Goal: Transaction & Acquisition: Purchase product/service

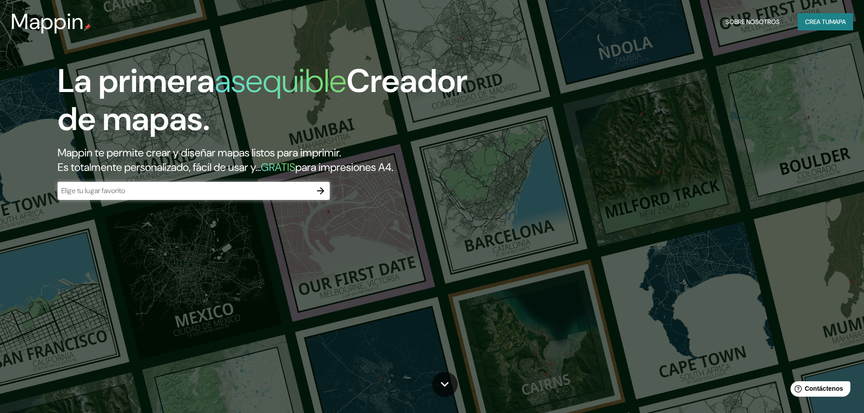
click at [811, 17] on font "Crea tu" at bounding box center [817, 22] width 24 height 12
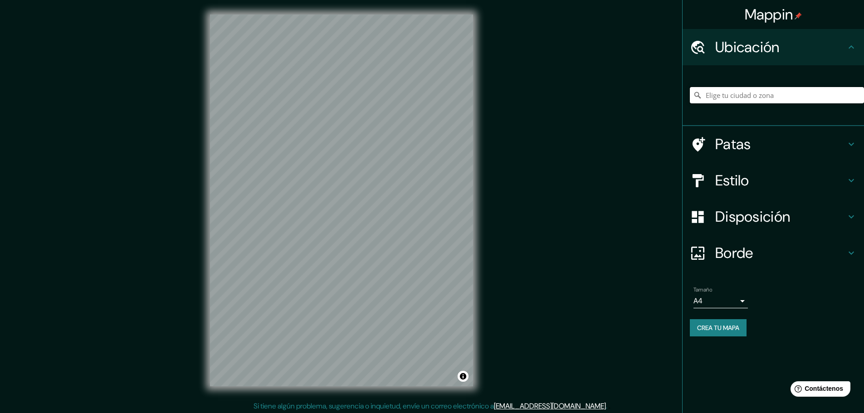
click at [730, 99] on input "Elige tu ciudad o zona" at bounding box center [777, 95] width 174 height 16
type input "Huancayo, [GEOGRAPHIC_DATA], [GEOGRAPHIC_DATA]"
click at [743, 183] on font "Estilo" at bounding box center [732, 180] width 34 height 19
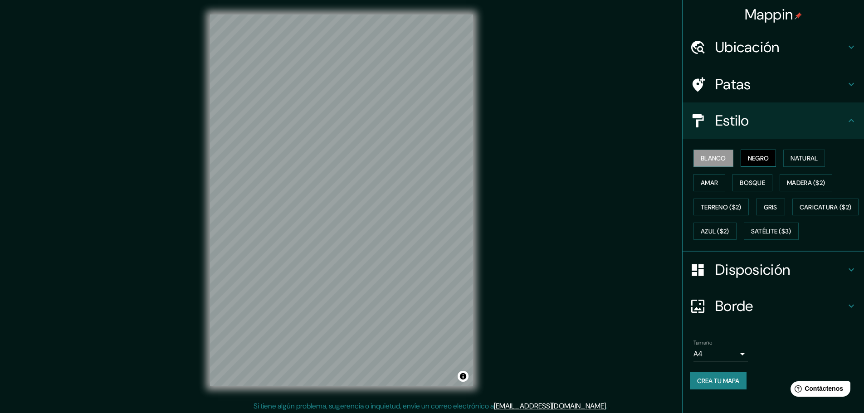
click at [753, 159] on font "Negro" at bounding box center [758, 158] width 21 height 8
click at [718, 158] on font "Blanco" at bounding box center [712, 158] width 25 height 8
click at [708, 179] on font "Amar" at bounding box center [708, 183] width 17 height 8
click at [740, 183] on font "Bosque" at bounding box center [751, 183] width 25 height 8
click at [801, 182] on font "Madera ($2)" at bounding box center [806, 183] width 38 height 8
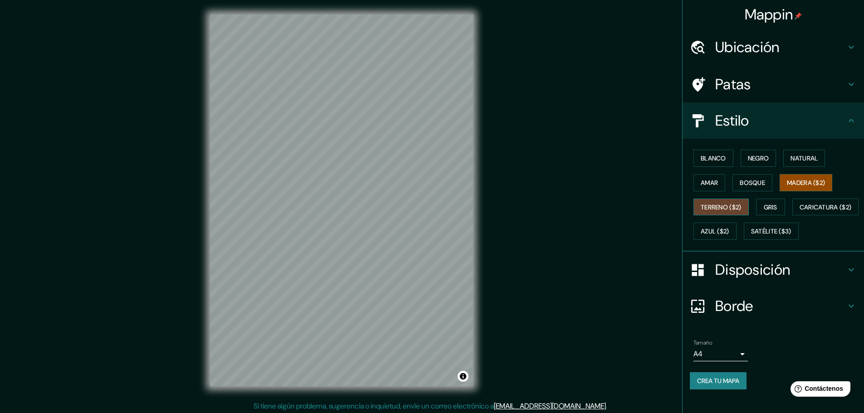
click at [700, 209] on font "Terreno ($2)" at bounding box center [720, 207] width 41 height 8
click at [770, 207] on font "Gris" at bounding box center [770, 207] width 14 height 8
click at [770, 279] on font "Disposición" at bounding box center [752, 269] width 75 height 19
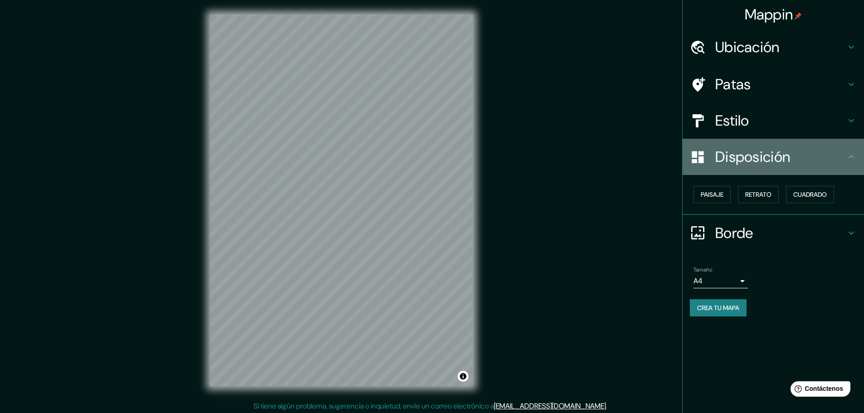
click at [728, 157] on font "Disposición" at bounding box center [752, 156] width 75 height 19
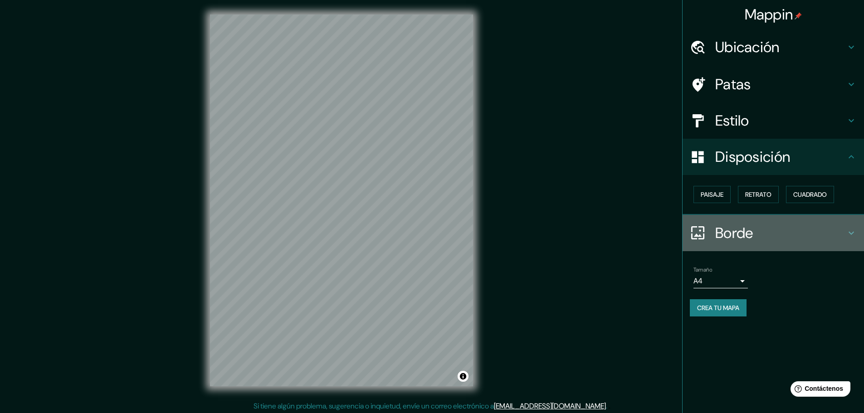
click at [738, 228] on font "Borde" at bounding box center [734, 232] width 38 height 19
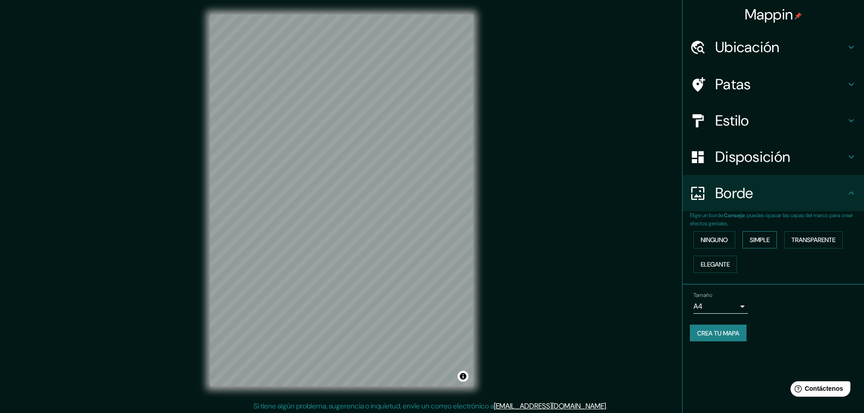
click at [760, 238] on font "Simple" at bounding box center [759, 240] width 20 height 8
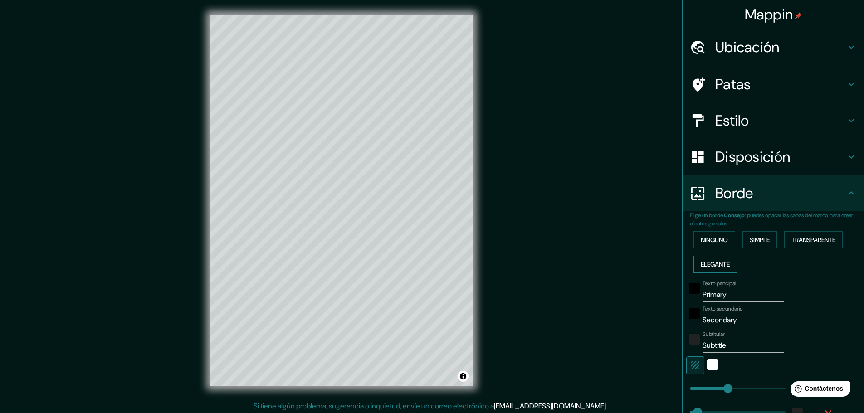
click at [715, 260] on font "Elegante" at bounding box center [714, 264] width 29 height 12
click at [711, 244] on font "Ninguno" at bounding box center [713, 240] width 27 height 8
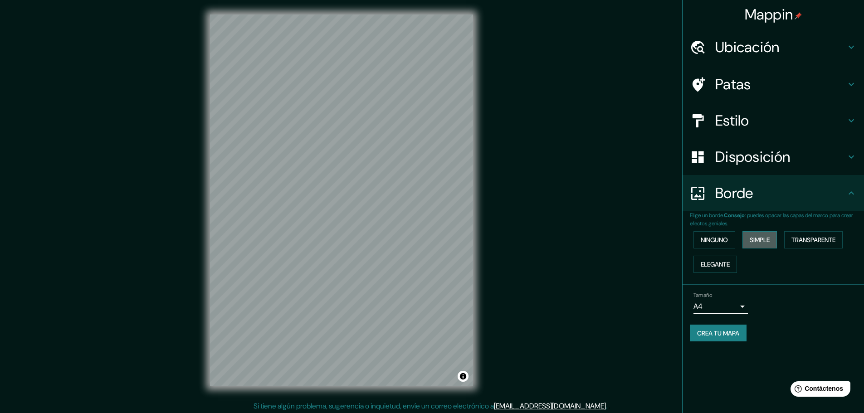
click at [777, 238] on button "Simple" at bounding box center [759, 239] width 34 height 17
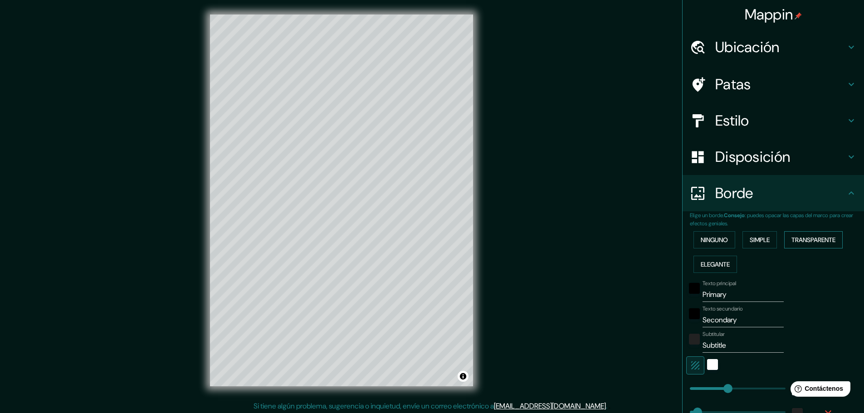
click at [812, 237] on font "Transparente" at bounding box center [813, 240] width 44 height 8
click at [705, 270] on button "Elegante" at bounding box center [715, 264] width 44 height 17
click at [703, 240] on font "Ninguno" at bounding box center [713, 240] width 27 height 8
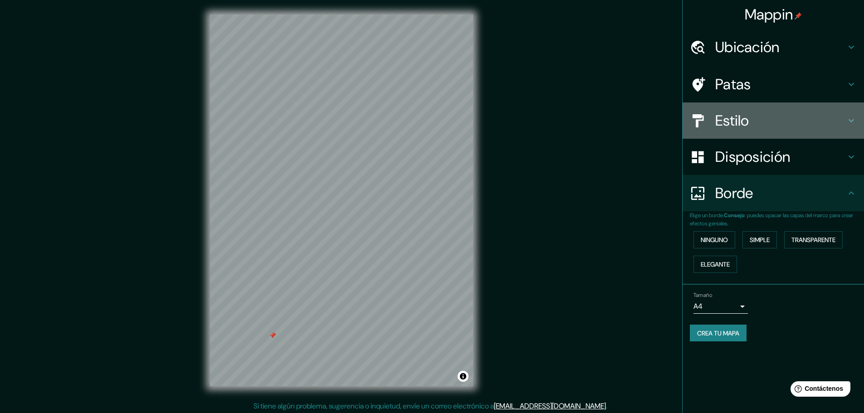
click at [736, 126] on font "Estilo" at bounding box center [732, 120] width 34 height 19
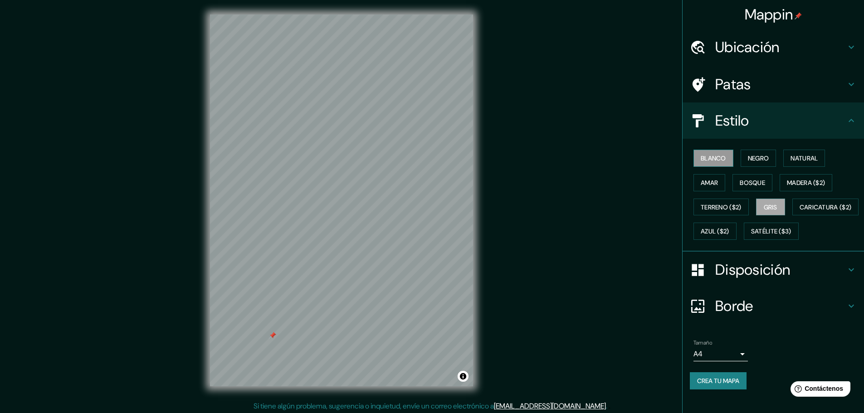
click at [709, 156] on font "Blanco" at bounding box center [712, 158] width 25 height 8
click at [762, 180] on button "Bosque" at bounding box center [752, 182] width 40 height 17
click at [704, 183] on font "Amar" at bounding box center [708, 183] width 17 height 8
click at [801, 153] on font "Natural" at bounding box center [803, 158] width 27 height 12
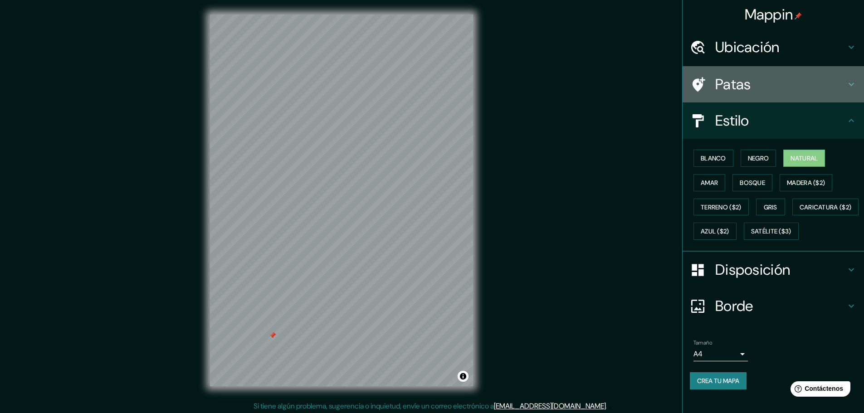
click at [740, 84] on font "Patas" at bounding box center [733, 84] width 36 height 19
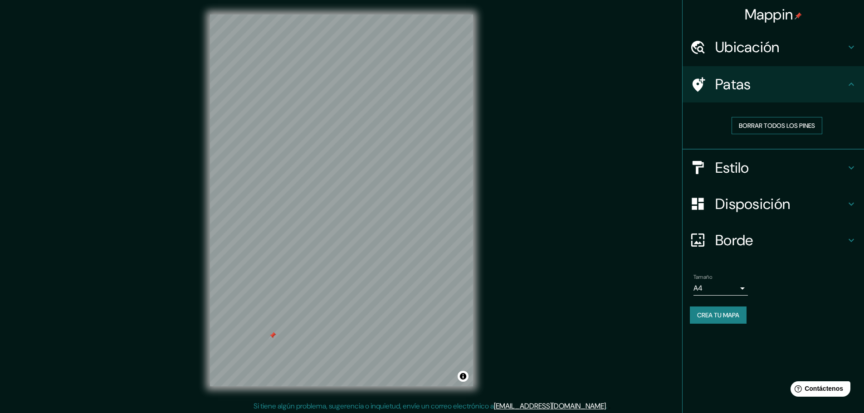
click at [766, 124] on font "Borrar todos los pines" at bounding box center [776, 125] width 76 height 8
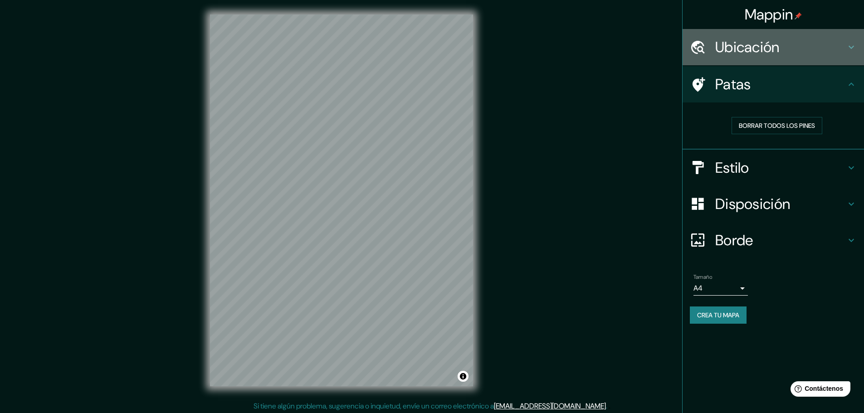
click at [749, 53] on font "Ubicación" at bounding box center [747, 47] width 64 height 19
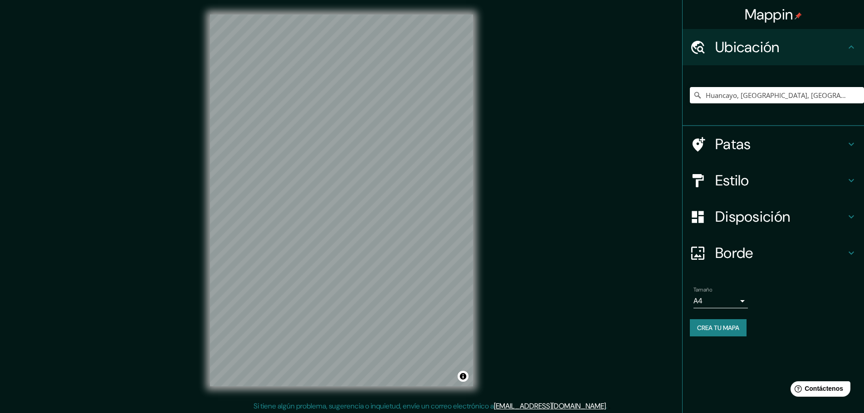
click at [743, 250] on font "Borde" at bounding box center [734, 252] width 38 height 19
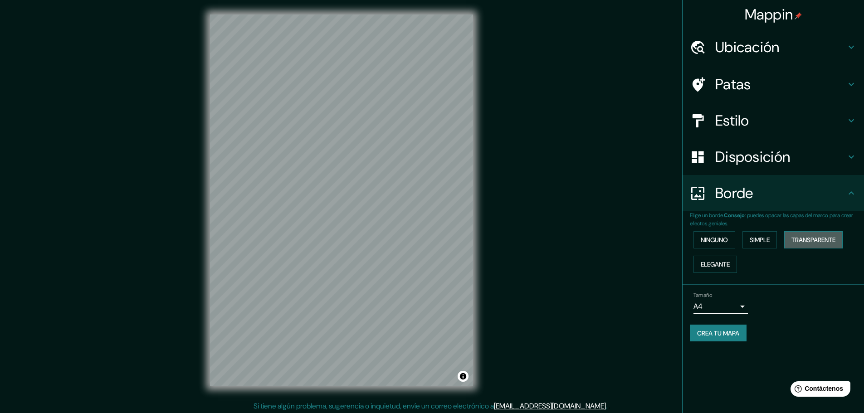
click at [794, 242] on font "Transparente" at bounding box center [813, 240] width 44 height 8
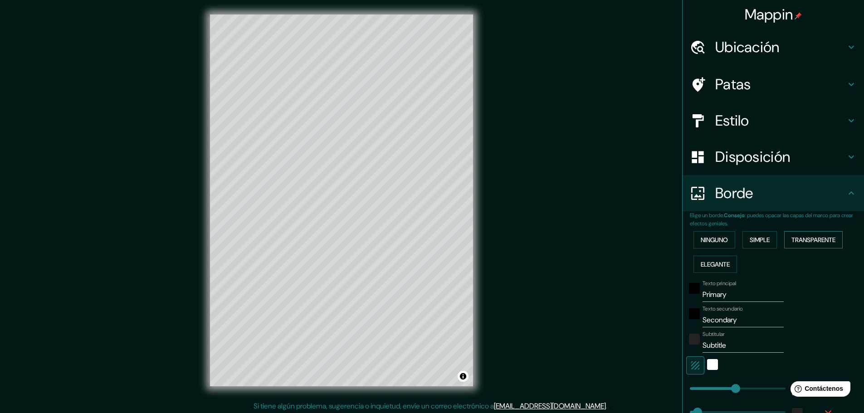
click at [792, 242] on font "Transparente" at bounding box center [813, 240] width 44 height 8
type input "278"
type input "46"
drag, startPoint x: 762, startPoint y: 300, endPoint x: 679, endPoint y: 303, distance: 83.9
click at [682, 303] on div "Elige un borde. Consejo : puedes opacar las capas del marco para crear efectos …" at bounding box center [772, 330] width 181 height 239
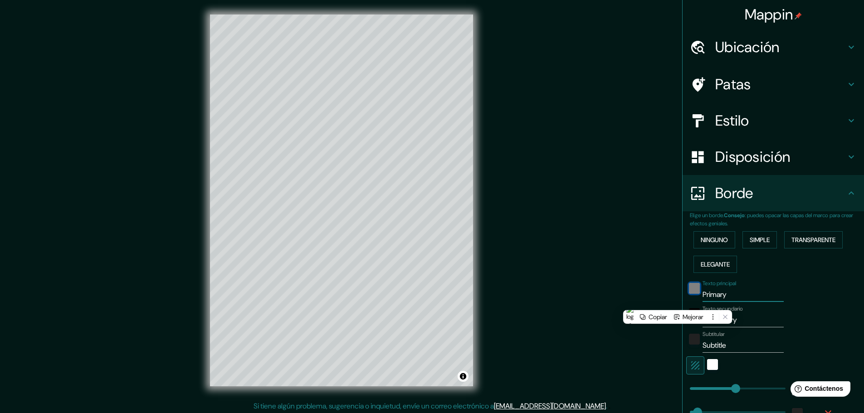
click at [689, 289] on div "negro" at bounding box center [694, 288] width 11 height 11
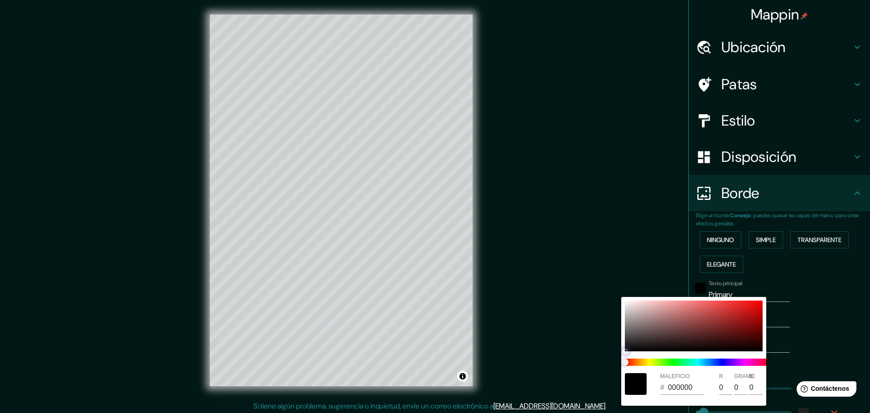
type input "278"
type input "46"
type input "CC0F0F"
type input "204"
type input "15"
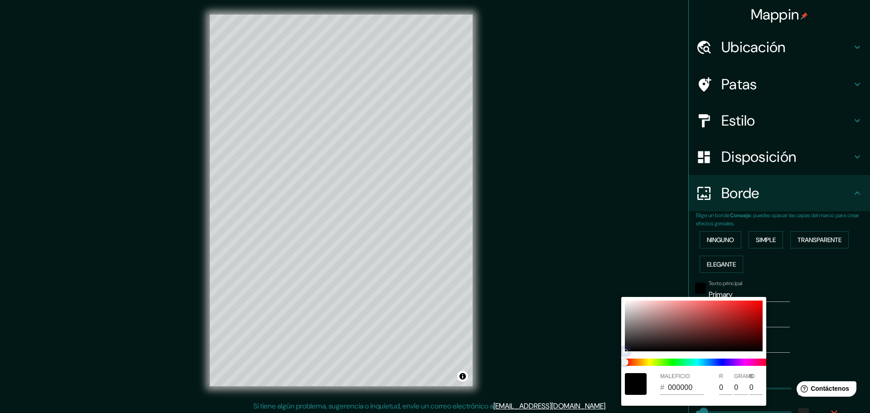
type input "15"
click at [758, 306] on div at bounding box center [694, 326] width 138 height 51
type input "278"
type input "46"
type input "E30707"
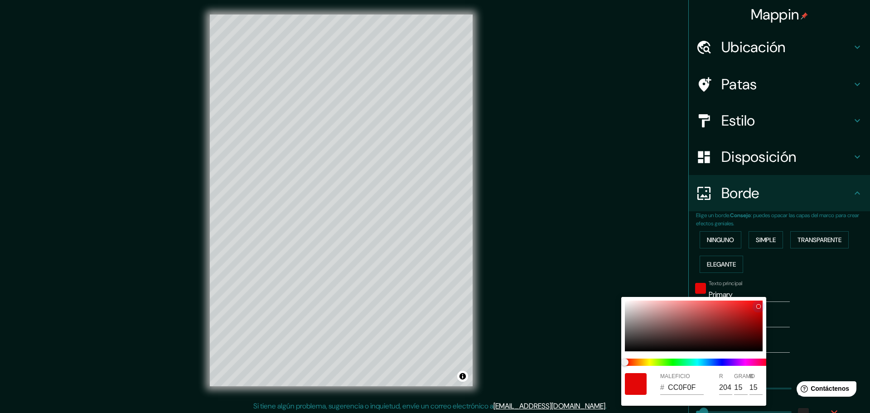
type input "227"
type input "7"
click at [831, 282] on div at bounding box center [435, 206] width 870 height 413
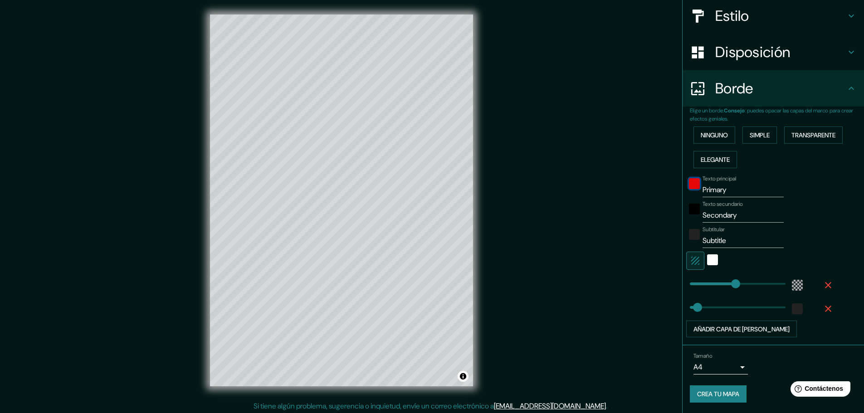
scroll to position [105, 0]
type input "278"
click at [717, 133] on font "Ninguno" at bounding box center [713, 135] width 27 height 8
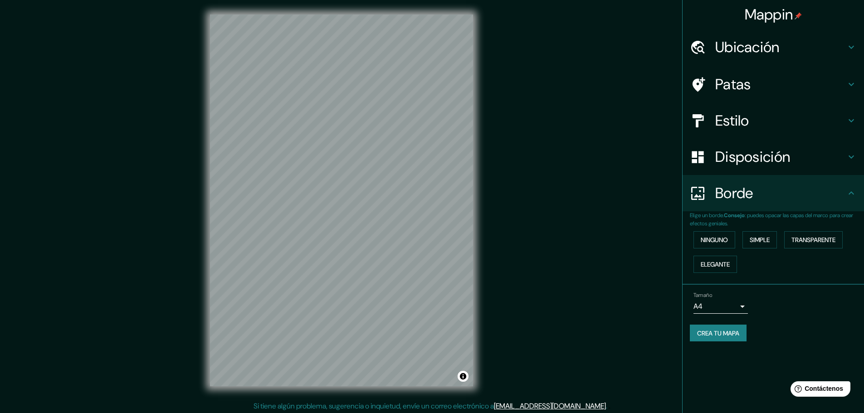
click at [747, 116] on font "Estilo" at bounding box center [732, 120] width 34 height 19
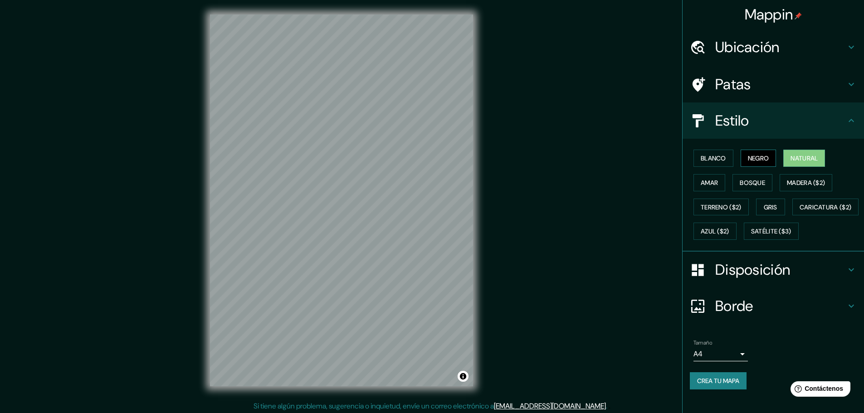
click at [760, 154] on font "Negro" at bounding box center [758, 158] width 21 height 8
click at [734, 372] on body "Mappin Ubicación Huancayo, [GEOGRAPHIC_DATA], [GEOGRAPHIC_DATA] [GEOGRAPHIC_DAT…" at bounding box center [432, 206] width 864 height 413
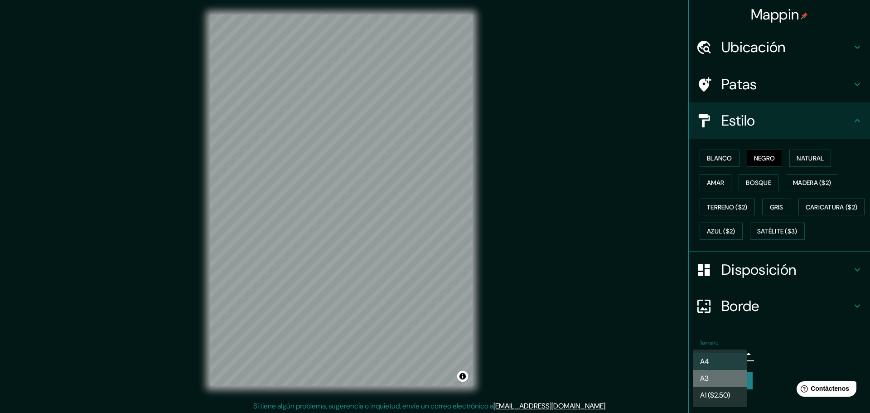
click at [722, 383] on li "A3" at bounding box center [720, 378] width 54 height 17
click at [733, 370] on body "Mappin Ubicación Huancayo, [GEOGRAPHIC_DATA], [GEOGRAPHIC_DATA] [GEOGRAPHIC_DAT…" at bounding box center [435, 206] width 870 height 413
click at [711, 363] on li "A4" at bounding box center [720, 361] width 54 height 17
type input "single"
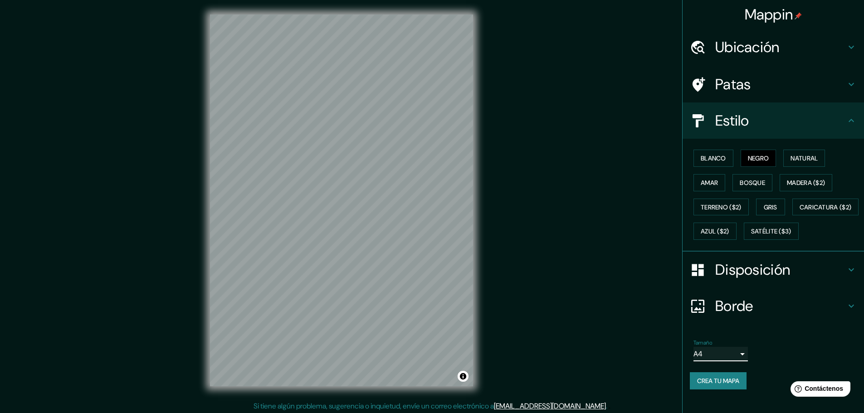
scroll to position [2, 0]
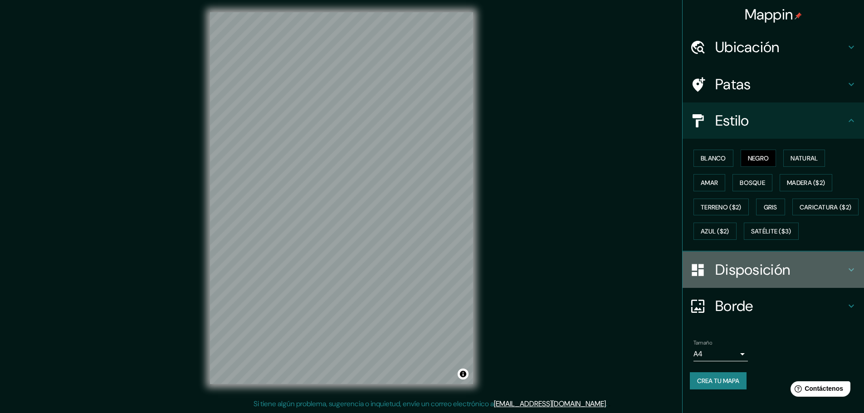
click at [741, 279] on font "Disposición" at bounding box center [752, 269] width 75 height 19
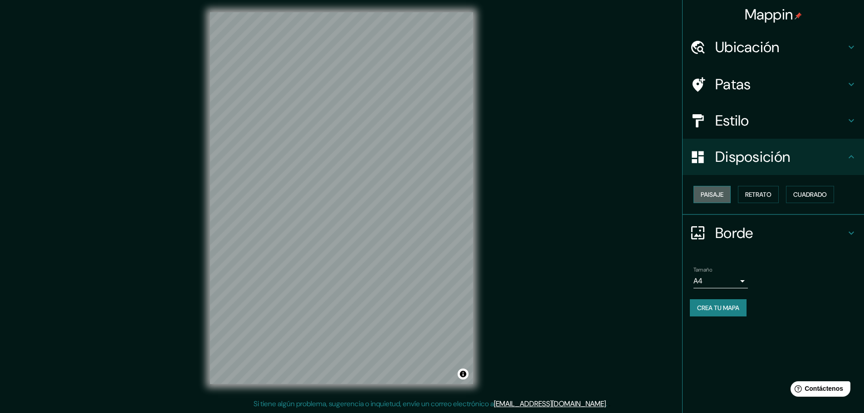
click at [712, 197] on font "Paisaje" at bounding box center [711, 194] width 23 height 8
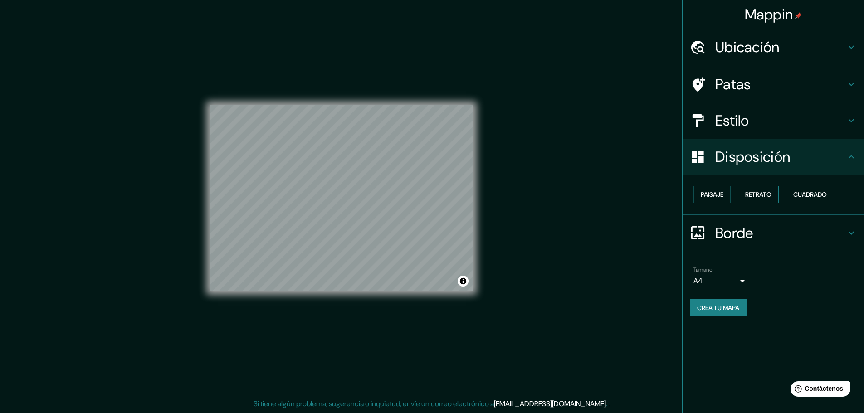
click at [751, 194] on font "Retrato" at bounding box center [758, 194] width 26 height 8
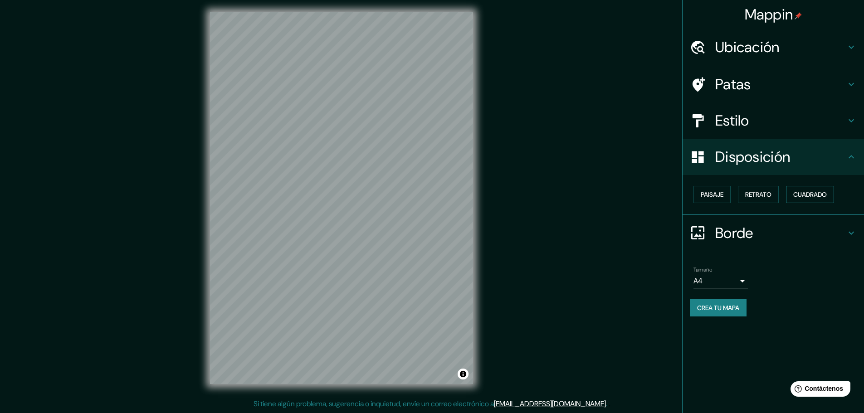
click at [802, 191] on font "Cuadrado" at bounding box center [810, 194] width 34 height 8
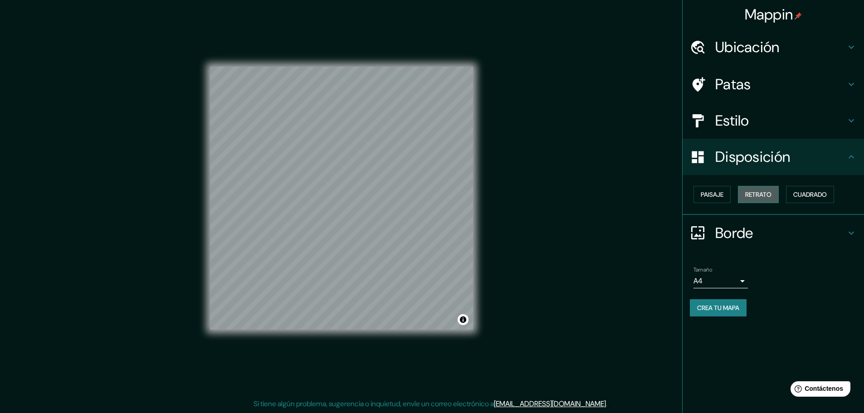
click at [769, 191] on font "Retrato" at bounding box center [758, 194] width 26 height 8
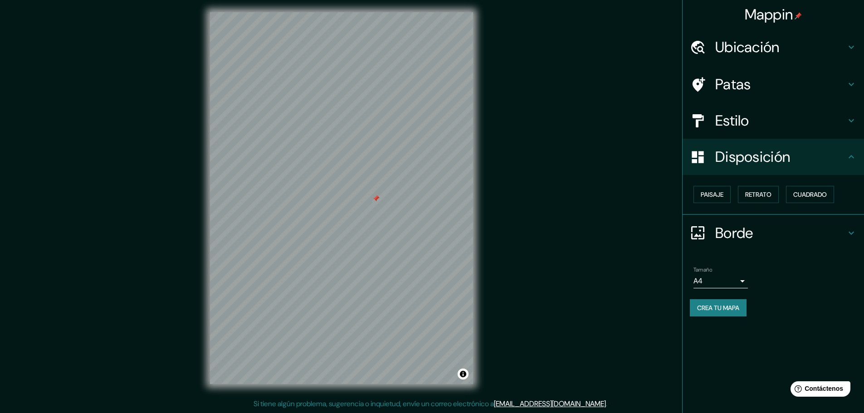
click at [717, 310] on font "Crea tu mapa" at bounding box center [718, 308] width 42 height 8
click at [552, 254] on div "Mappin Ubicación Huancayo, [GEOGRAPHIC_DATA], [GEOGRAPHIC_DATA] [GEOGRAPHIC_DAT…" at bounding box center [432, 205] width 864 height 415
click at [652, 284] on div "Mappin Ubicación Huancayo, [GEOGRAPHIC_DATA], [GEOGRAPHIC_DATA] [GEOGRAPHIC_DAT…" at bounding box center [432, 205] width 864 height 415
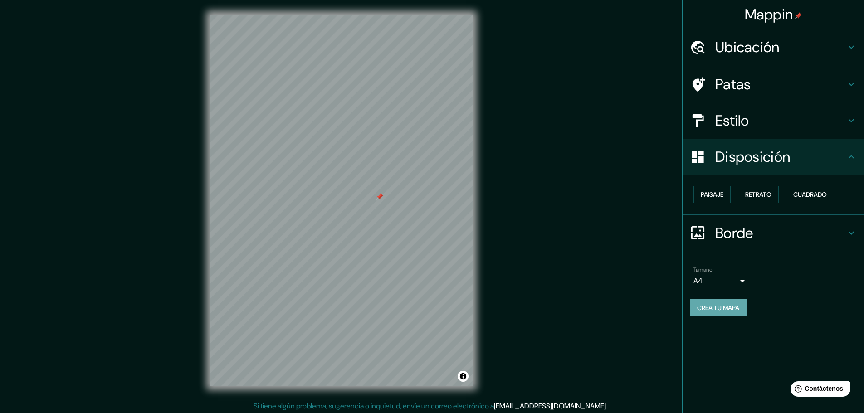
click at [705, 302] on font "Crea tu mapa" at bounding box center [718, 308] width 42 height 12
